Goal: Use online tool/utility: Utilize a website feature to perform a specific function

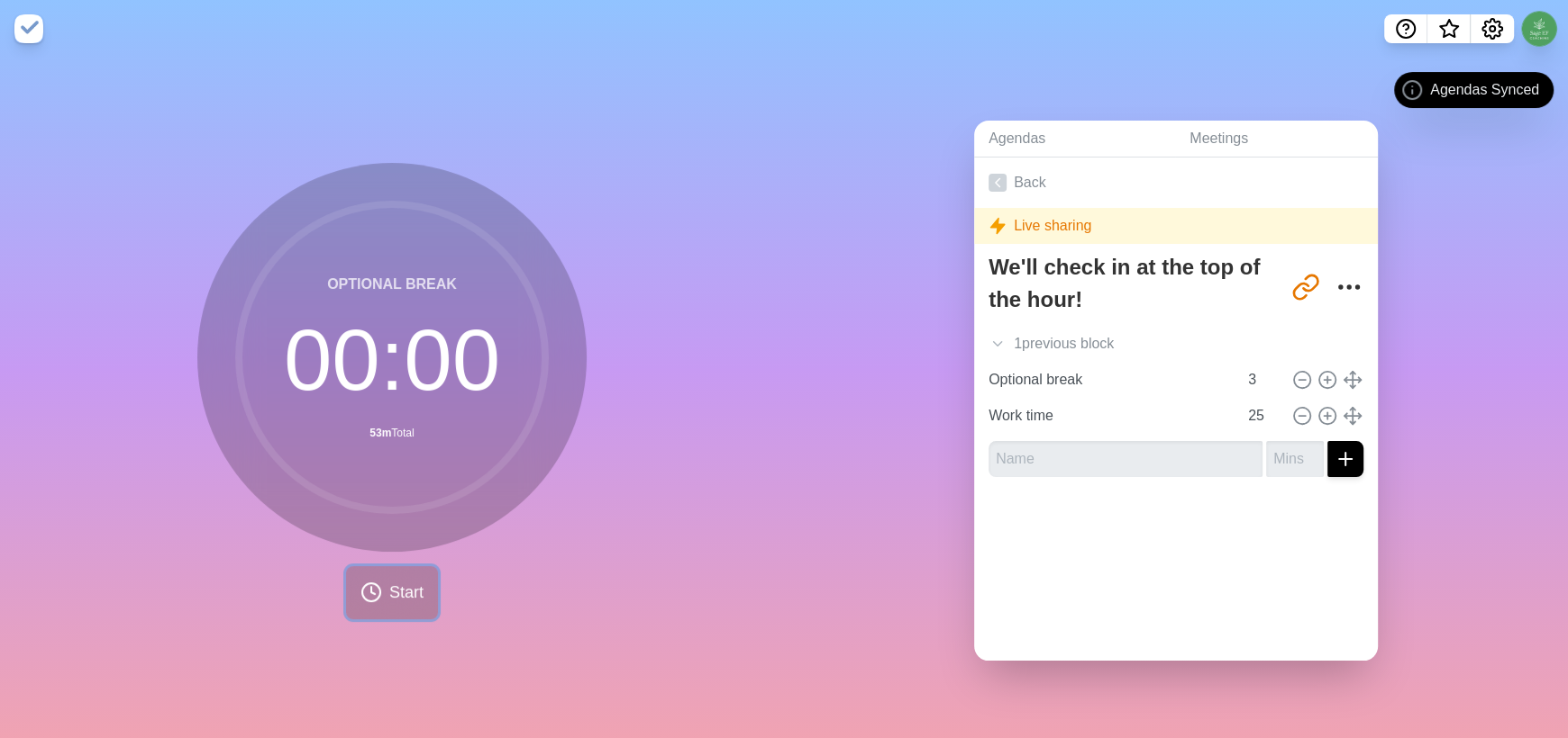
click at [394, 584] on span "Start" at bounding box center [406, 592] width 34 height 24
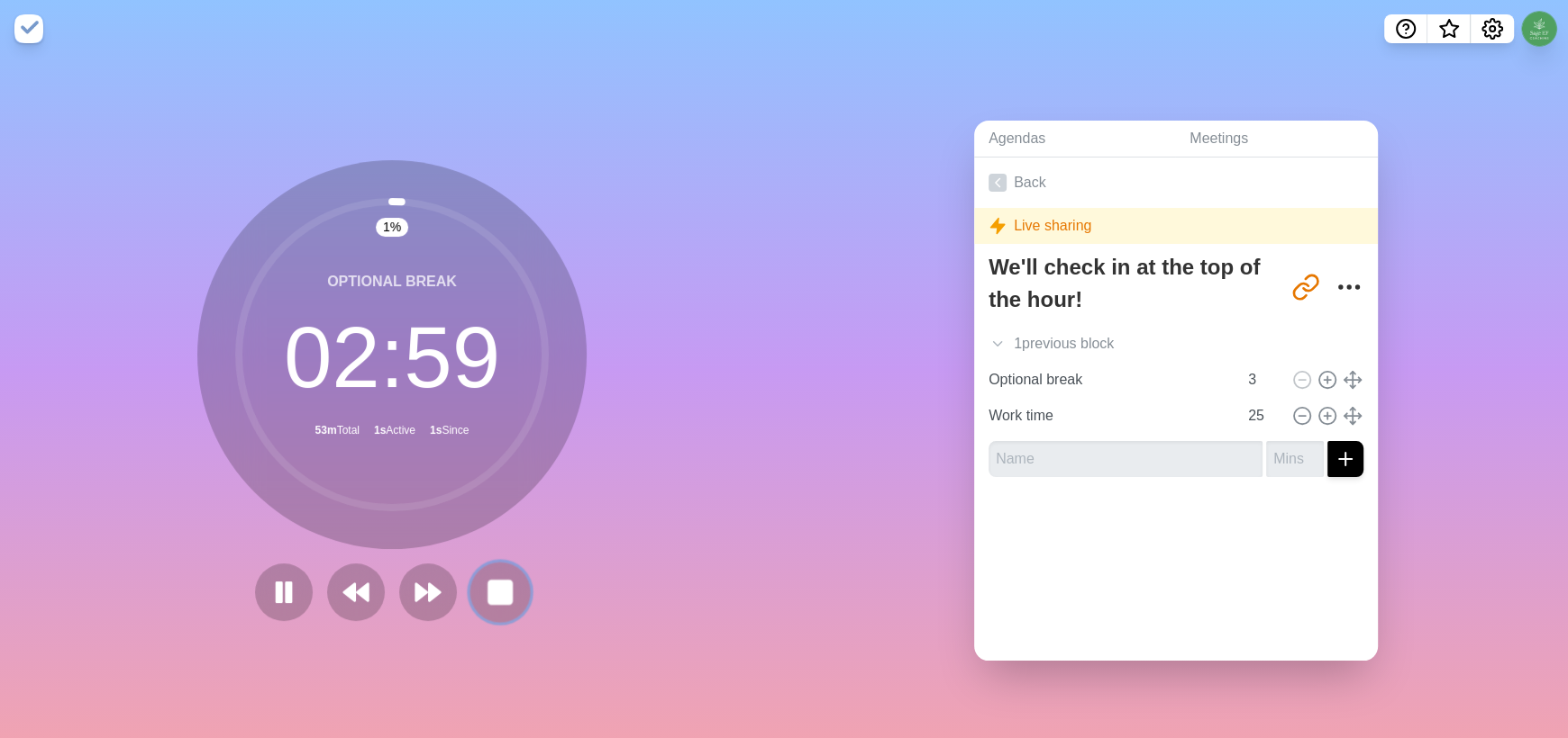
click at [499, 591] on rect at bounding box center [499, 591] width 22 height 22
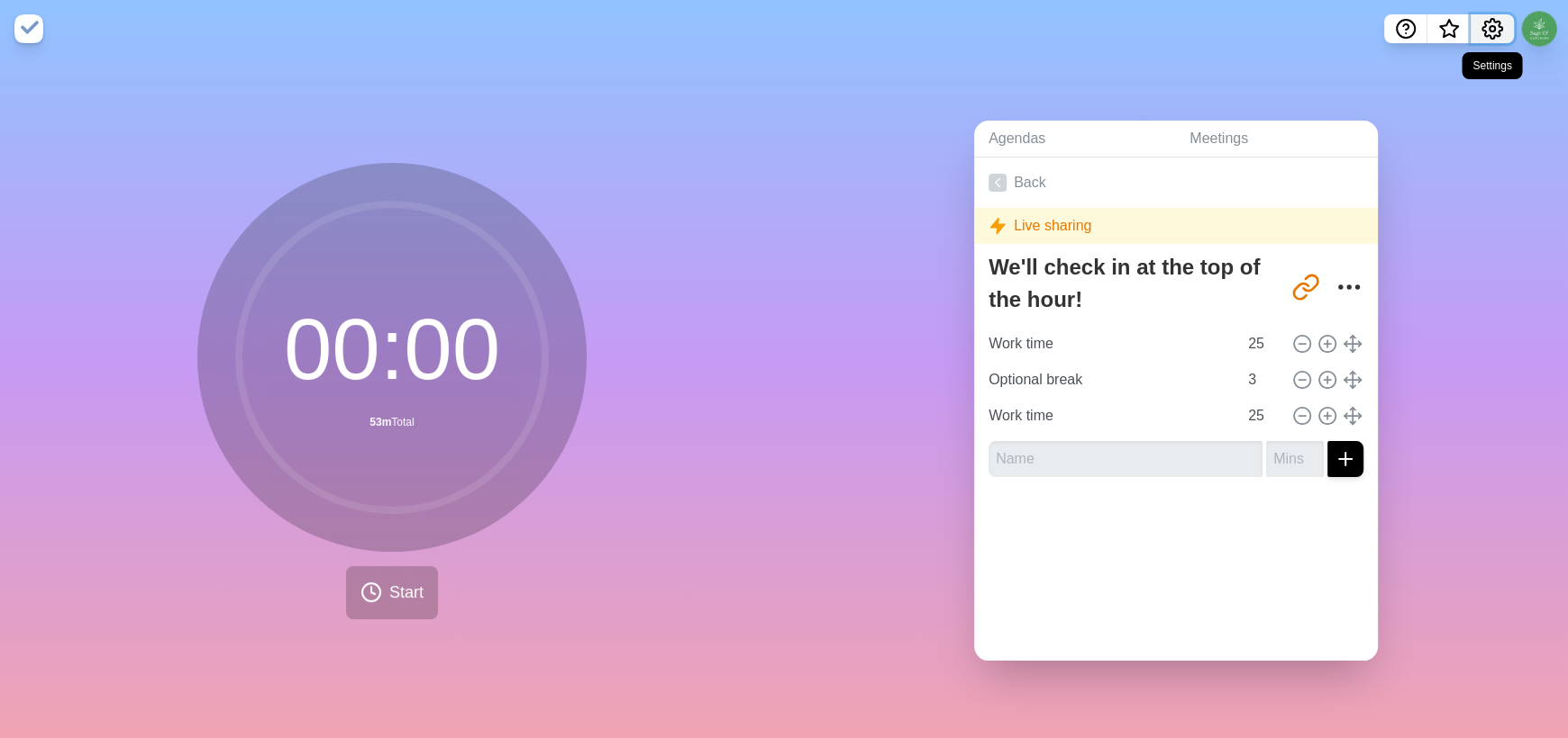
click at [1483, 28] on icon "Settings" at bounding box center [1492, 29] width 21 height 21
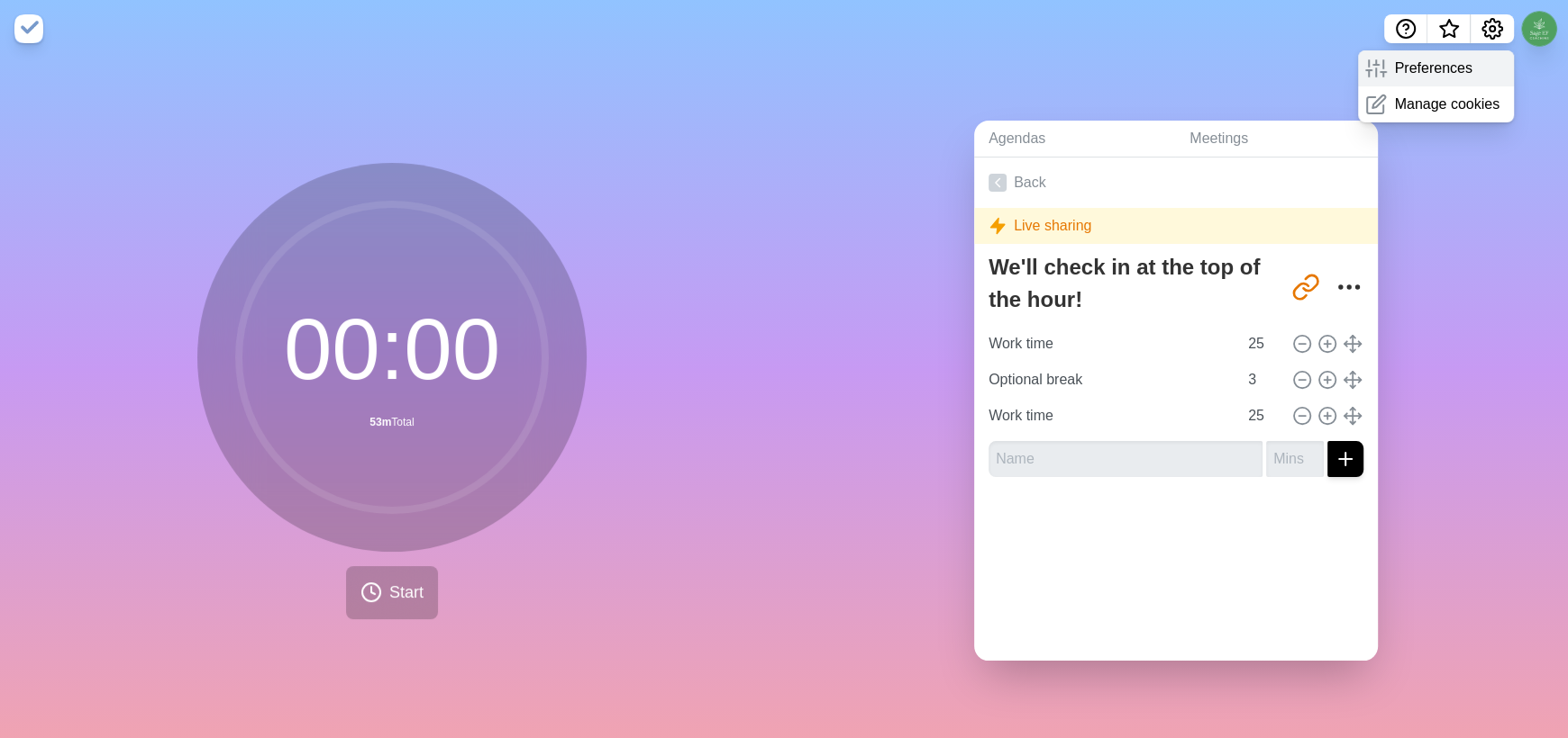
click at [1438, 68] on p "Preferences" at bounding box center [1433, 68] width 78 height 21
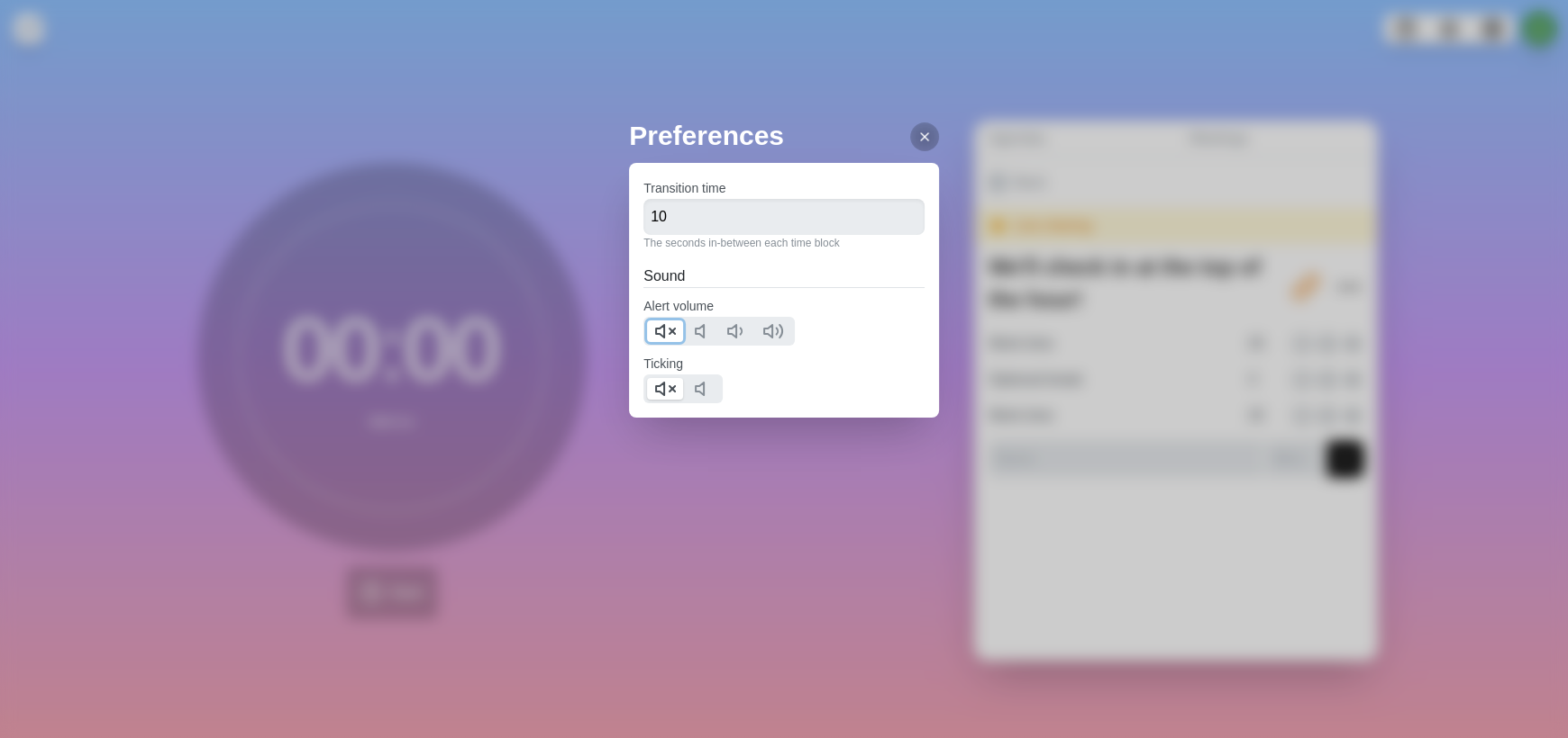
click at [660, 331] on icon at bounding box center [664, 332] width 21 height 21
click at [873, 528] on div "Preferences Transition time 10 The seconds in-between each time block Sound Ale…" at bounding box center [784, 369] width 1568 height 738
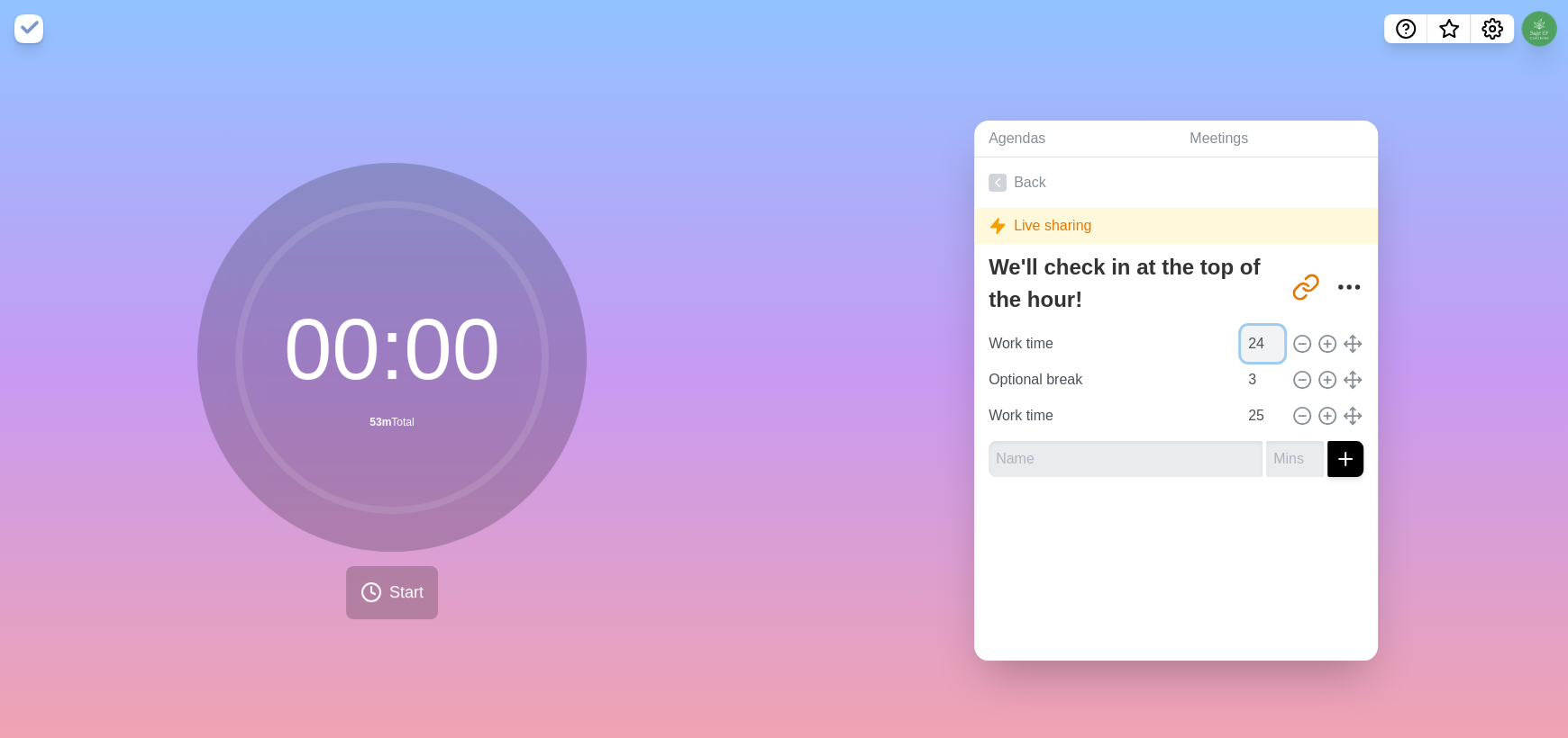
click at [1253, 341] on input "24" at bounding box center [1262, 343] width 43 height 36
type input "23"
click at [1253, 341] on input "23" at bounding box center [1262, 343] width 43 height 36
type input "24"
click at [1253, 412] on input "24" at bounding box center [1262, 415] width 43 height 36
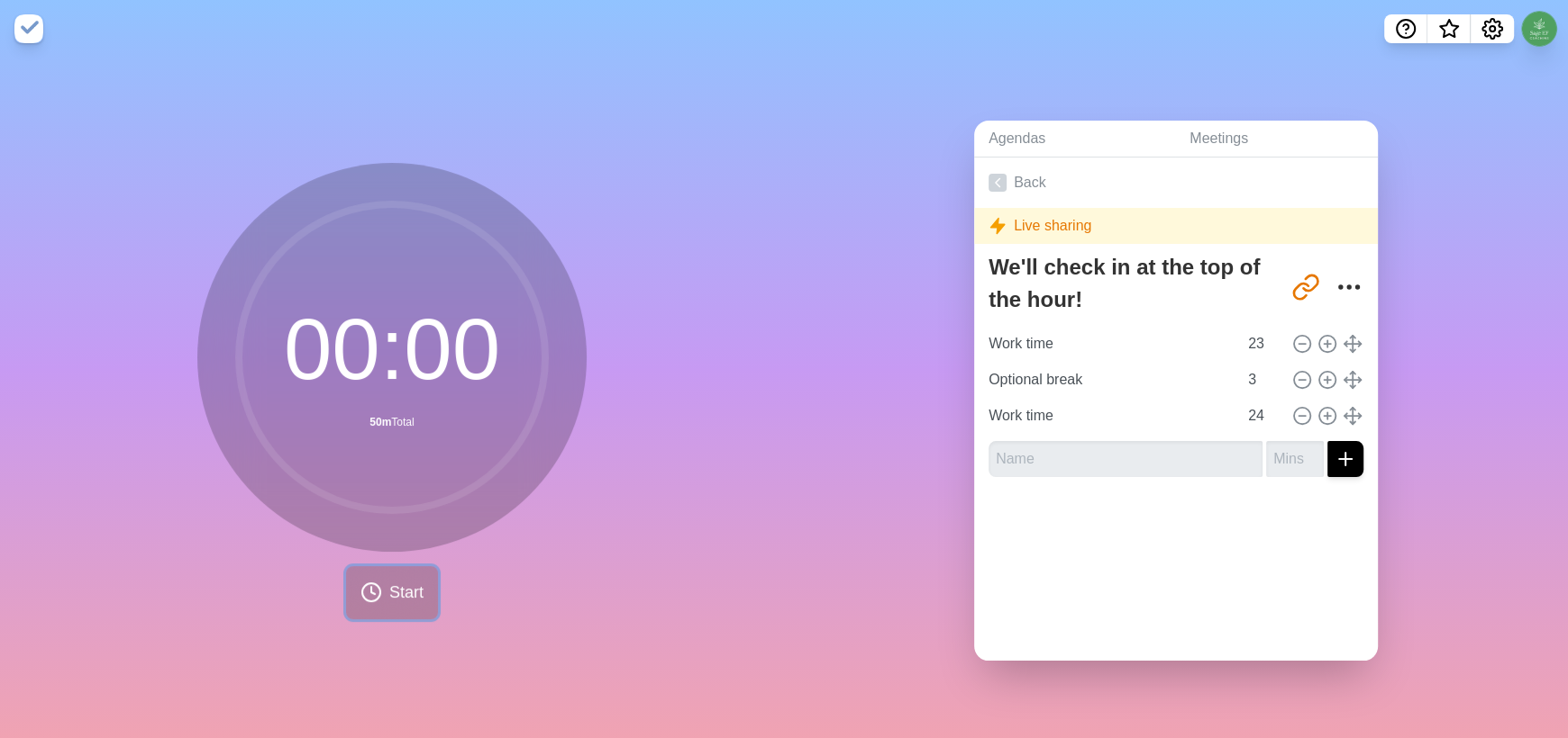
click at [409, 580] on span "Start" at bounding box center [406, 592] width 34 height 24
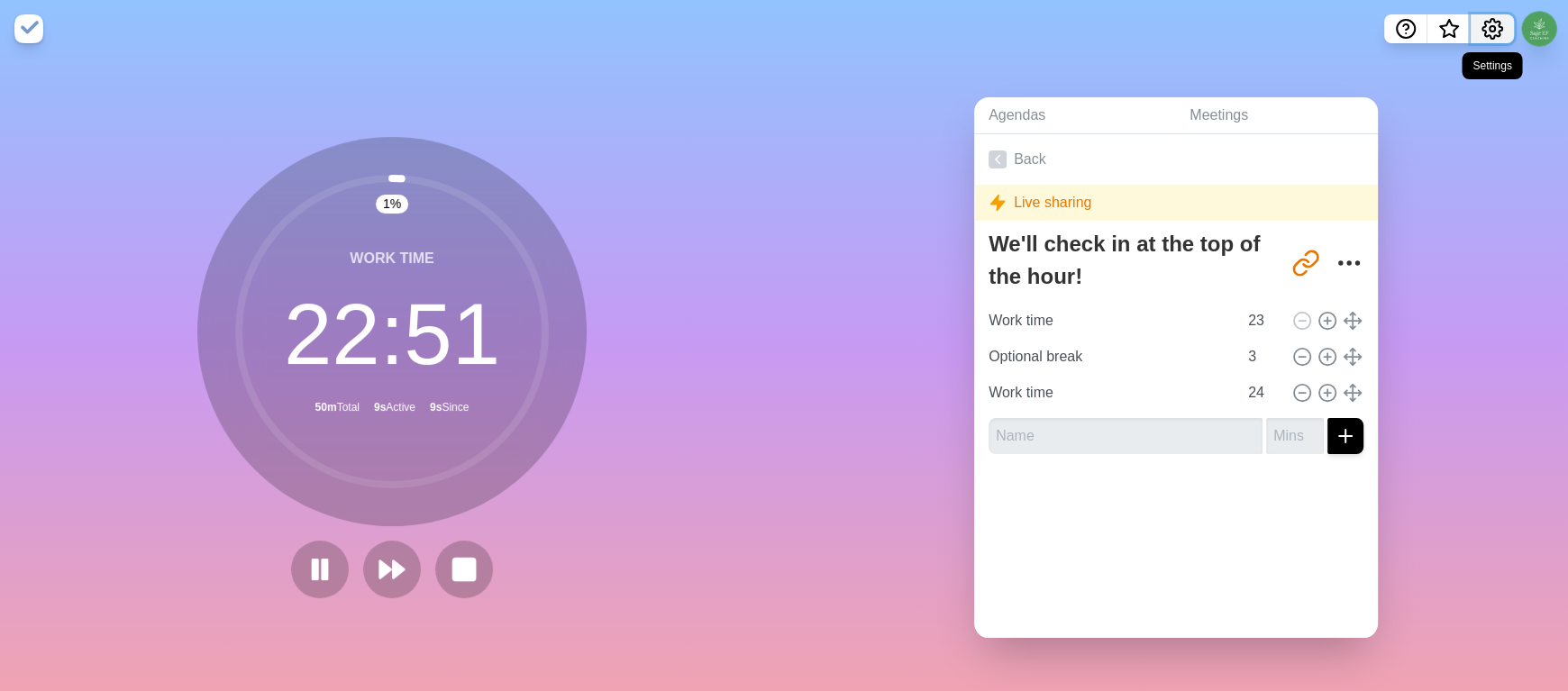
click at [1495, 25] on icon "Settings" at bounding box center [1492, 29] width 21 height 21
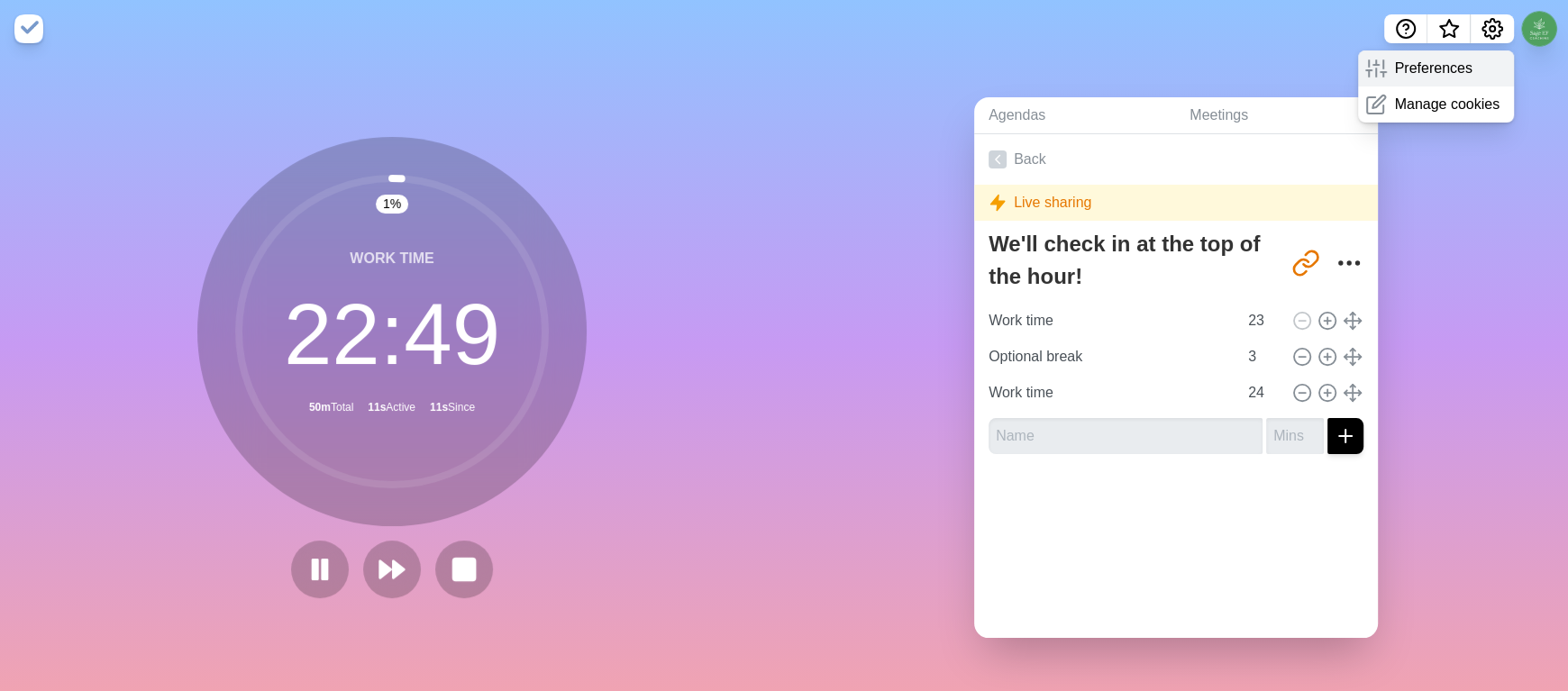
click at [1435, 80] on div "Preferences" at bounding box center [1436, 68] width 156 height 36
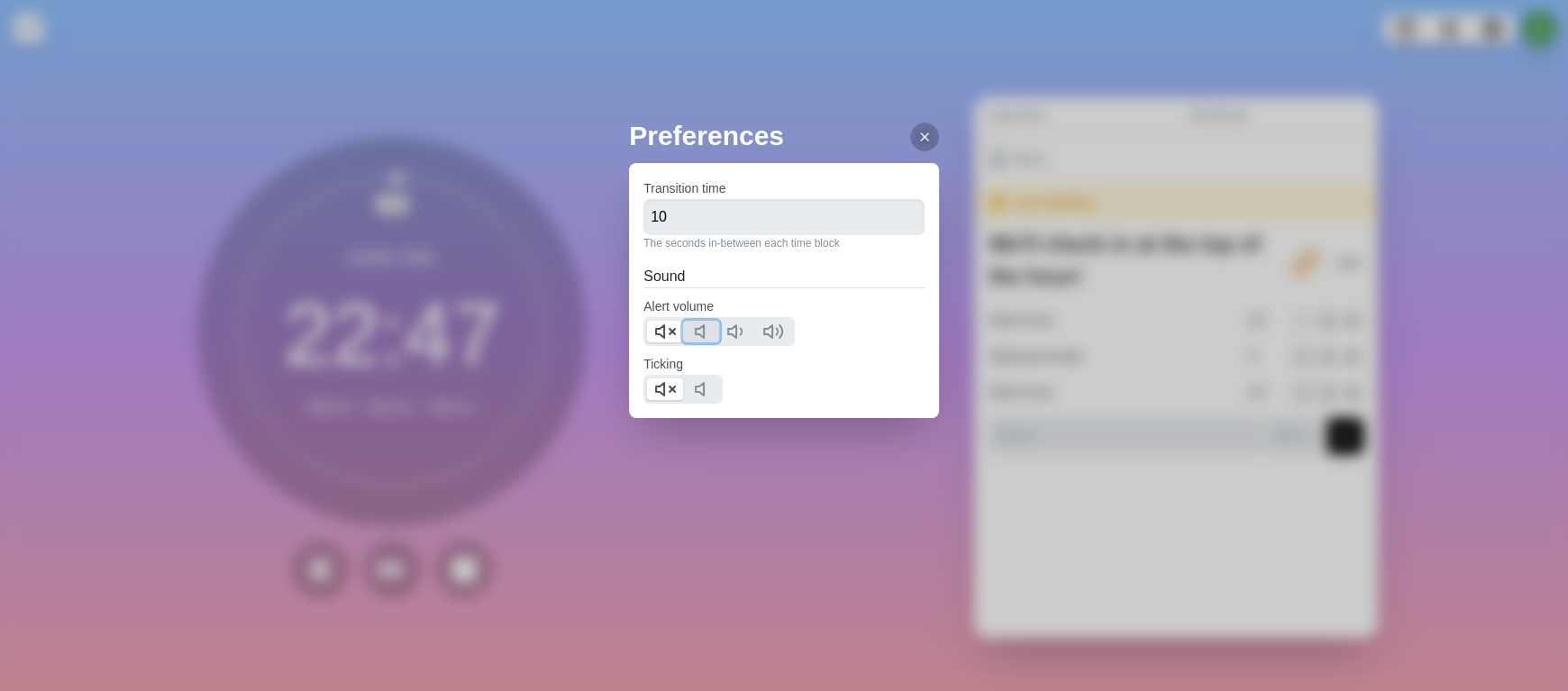
click at [694, 326] on icon at bounding box center [704, 332] width 21 height 21
click at [657, 386] on polygon at bounding box center [659, 389] width 8 height 13
click at [839, 469] on div "Preferences Transition time 10 The seconds in-between each time block Sound Ale…" at bounding box center [783, 303] width 310 height 375
click at [909, 146] on div at bounding box center [924, 137] width 29 height 29
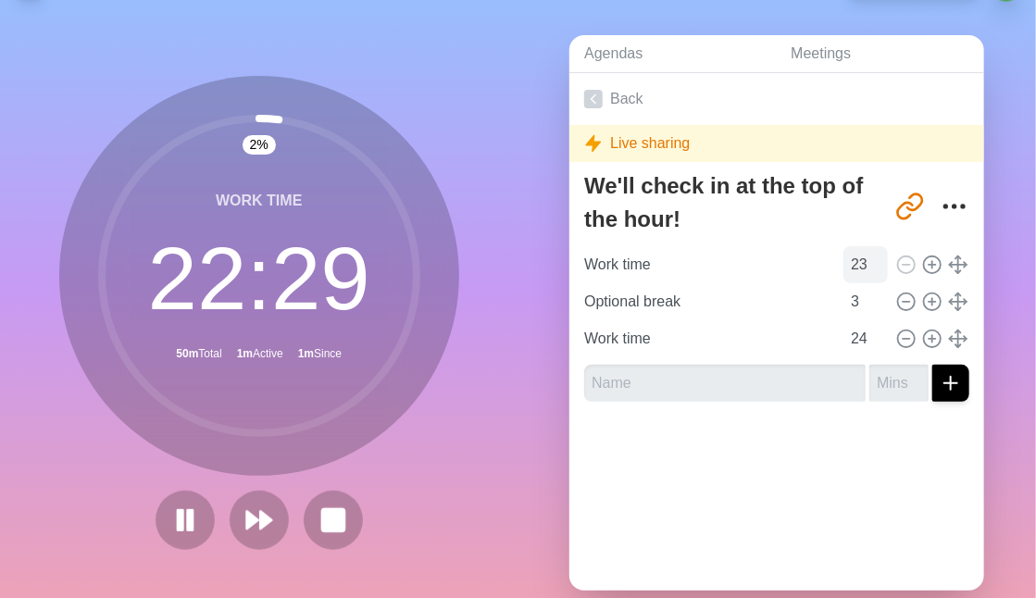
scroll to position [69, 0]
